Goal: Book appointment/travel/reservation

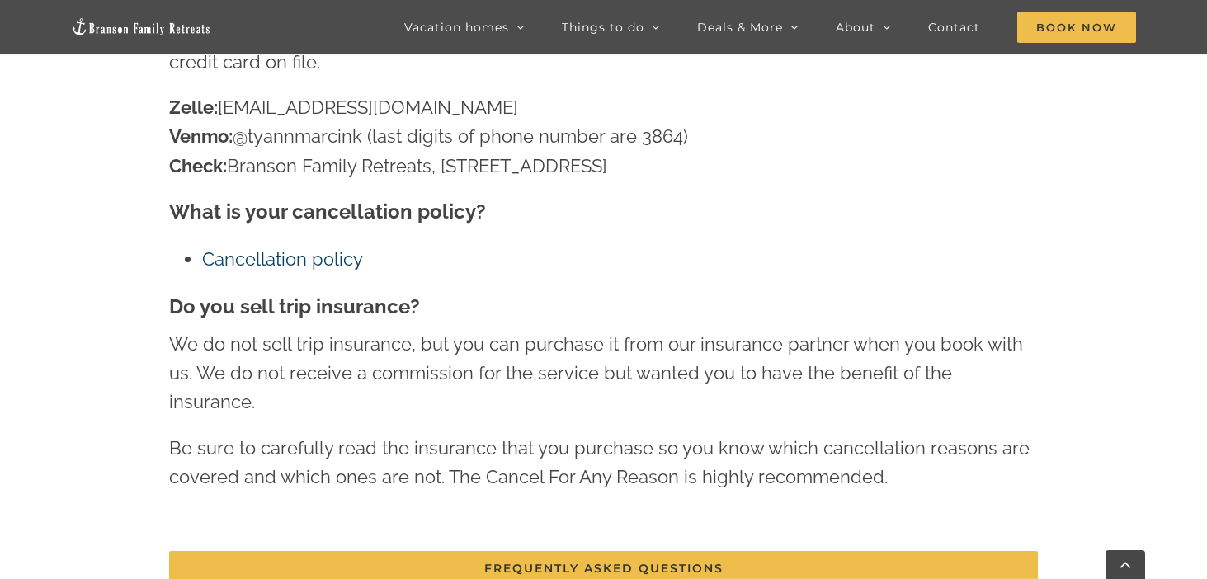
scroll to position [2543, 0]
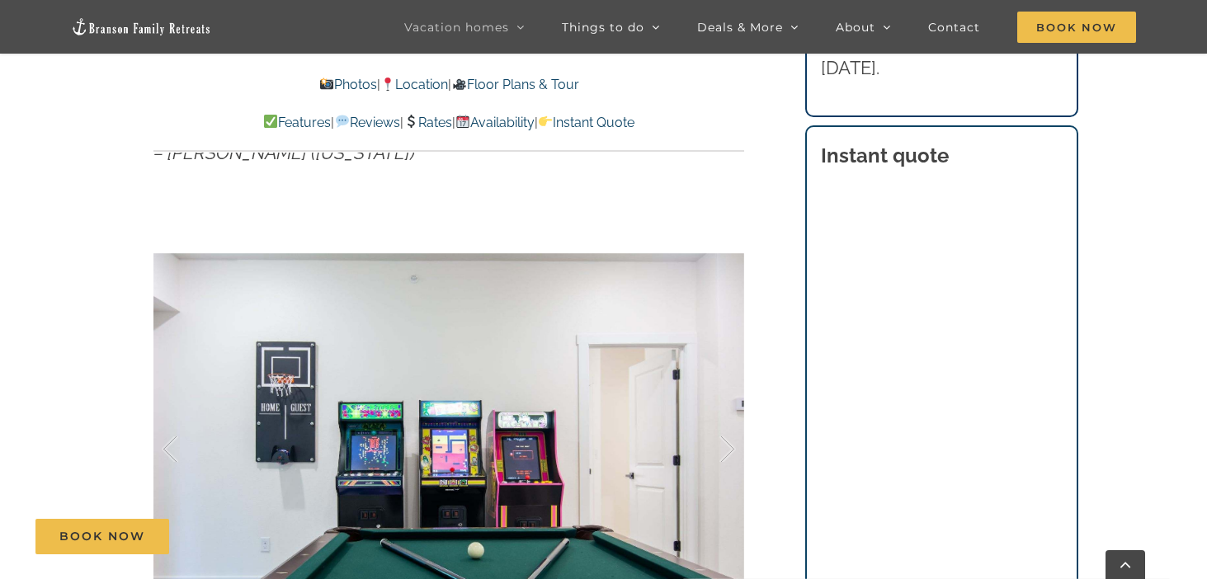
scroll to position [1093, 0]
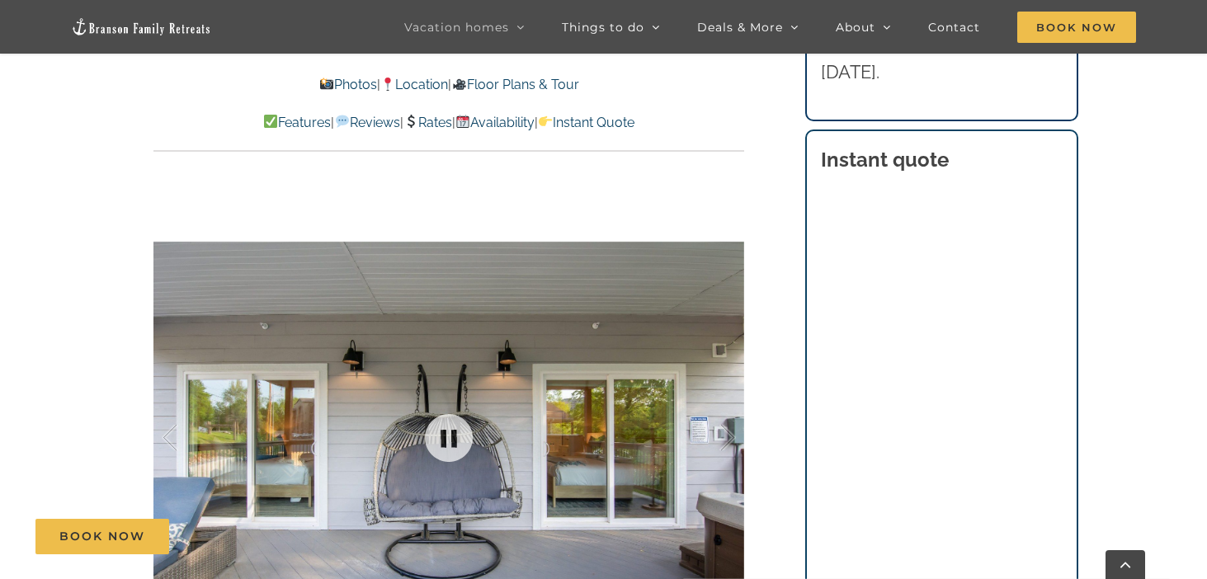
scroll to position [1112, 0]
